Goal: Information Seeking & Learning: Learn about a topic

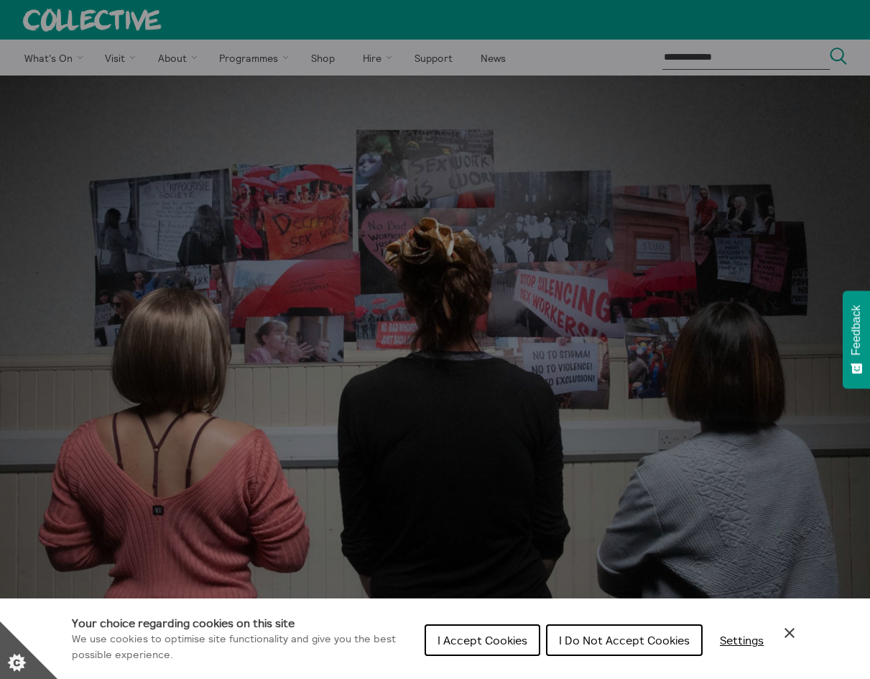
click at [785, 625] on icon "Close Cookie Control" at bounding box center [789, 632] width 17 height 17
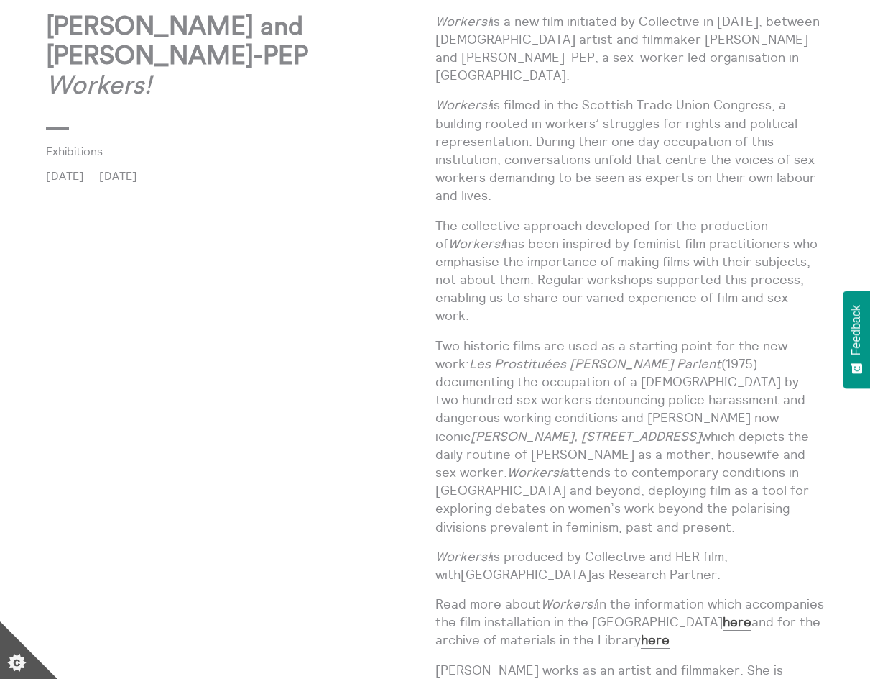
scroll to position [503, 0]
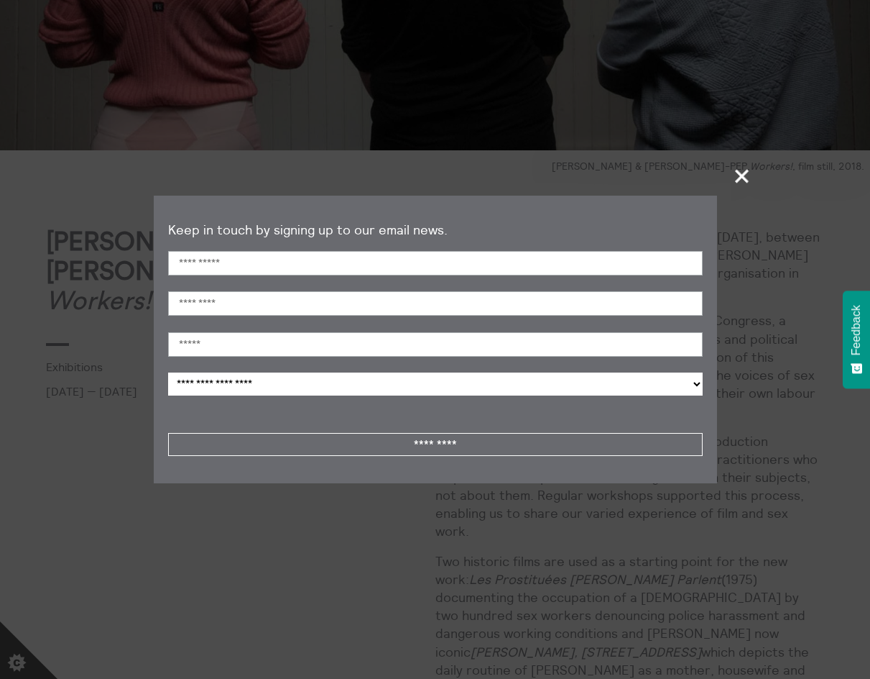
click at [737, 176] on span "+" at bounding box center [743, 176] width 42 height 42
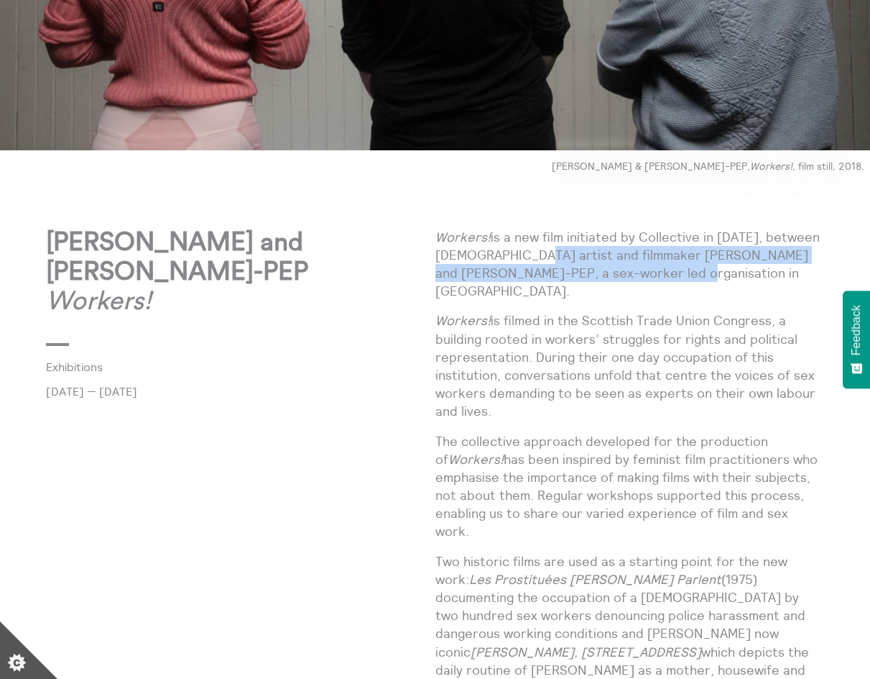
drag, startPoint x: 539, startPoint y: 249, endPoint x: 715, endPoint y: 273, distance: 177.8
click at [715, 273] on p "Workers! is a new film initiated by Collective in [DATE], between [DEMOGRAPHIC_…" at bounding box center [631, 264] width 390 height 73
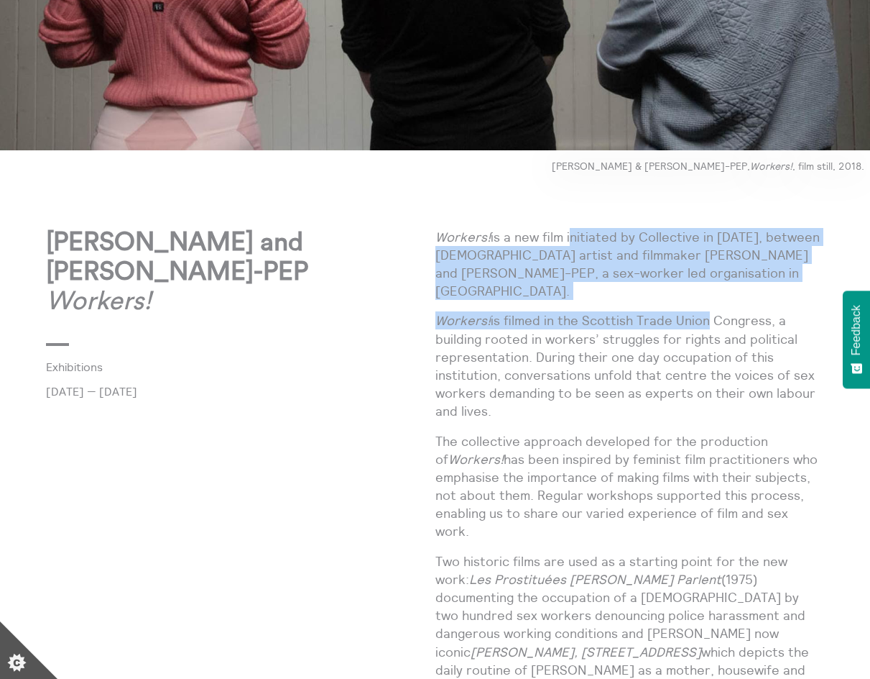
drag, startPoint x: 571, startPoint y: 229, endPoint x: 703, endPoint y: 298, distance: 148.2
click at [703, 311] on p "Workers! is filmed in the Scottish Trade Union Congress, a building rooted in w…" at bounding box center [631, 365] width 390 height 109
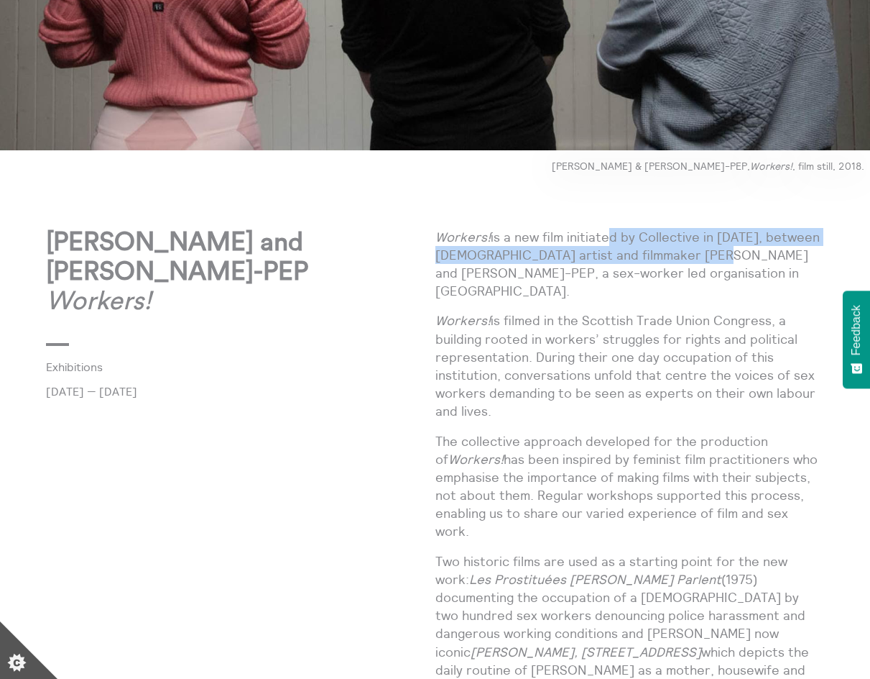
drag, startPoint x: 613, startPoint y: 244, endPoint x: 716, endPoint y: 249, distance: 102.9
click at [716, 249] on p "Workers! is a new film initiated by Collective in [DATE], between [DEMOGRAPHIC_…" at bounding box center [631, 264] width 390 height 73
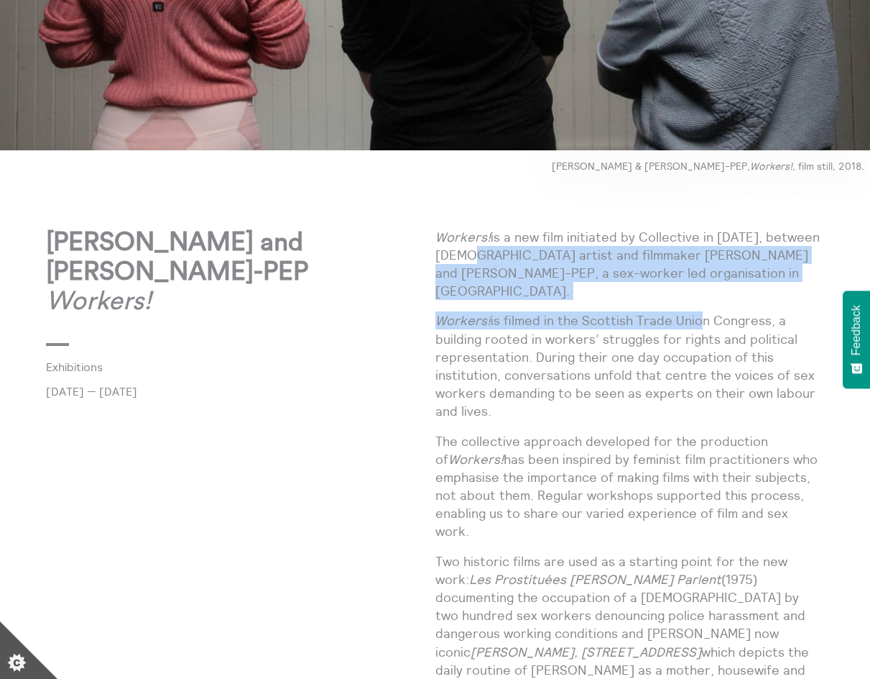
drag, startPoint x: 486, startPoint y: 250, endPoint x: 695, endPoint y: 295, distance: 213.9
click at [695, 311] on p "Workers! is filmed in the Scottish Trade Union Congress, a building rooted in w…" at bounding box center [631, 365] width 390 height 109
drag, startPoint x: 498, startPoint y: 262, endPoint x: 730, endPoint y: 288, distance: 233.6
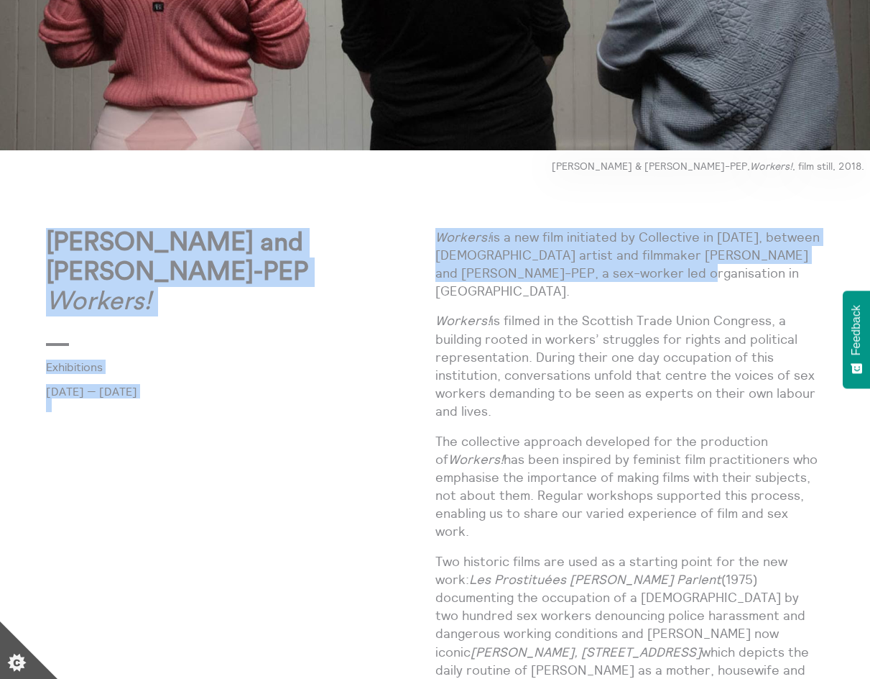
drag, startPoint x: 684, startPoint y: 270, endPoint x: 434, endPoint y: 252, distance: 250.8
copy div "[PERSON_NAME] and [PERSON_NAME]-PEP Workers! Exhibitions [DATE] — [DATE] Worker…"
click at [674, 275] on p "Workers! is a new film initiated by Collective in [DATE], between [DEMOGRAPHIC_…" at bounding box center [631, 264] width 390 height 73
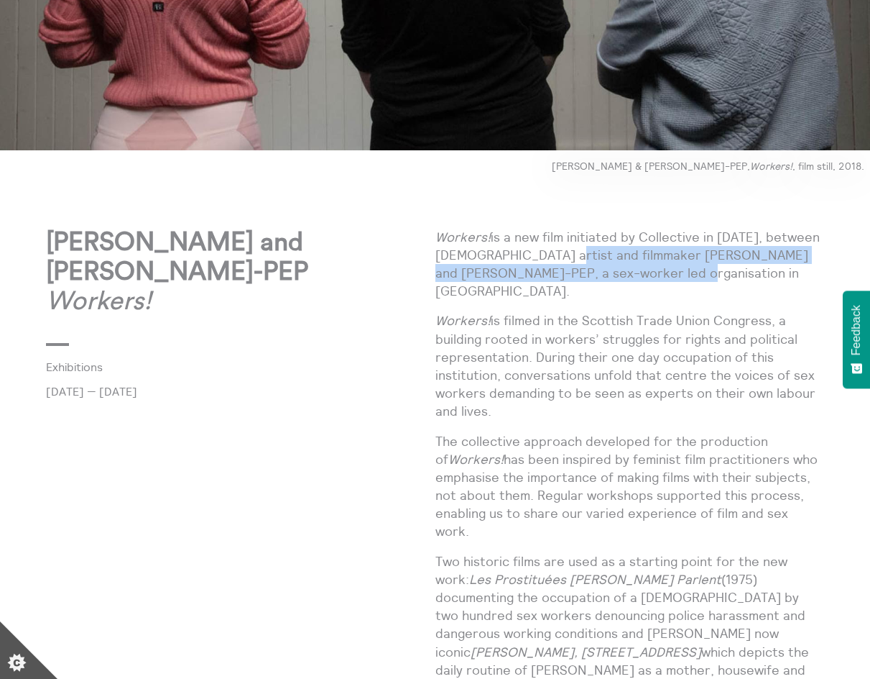
drag, startPoint x: 560, startPoint y: 258, endPoint x: 693, endPoint y: 280, distance: 134.7
click at [693, 280] on p "Workers! is a new film initiated by Collective in [DATE], between [DEMOGRAPHIC_…" at bounding box center [631, 264] width 390 height 73
copy p "mmaker [PERSON_NAME] and [PERSON_NAME]-PEP, a sex-worker led organisation in [G…"
